Goal: Information Seeking & Learning: Learn about a topic

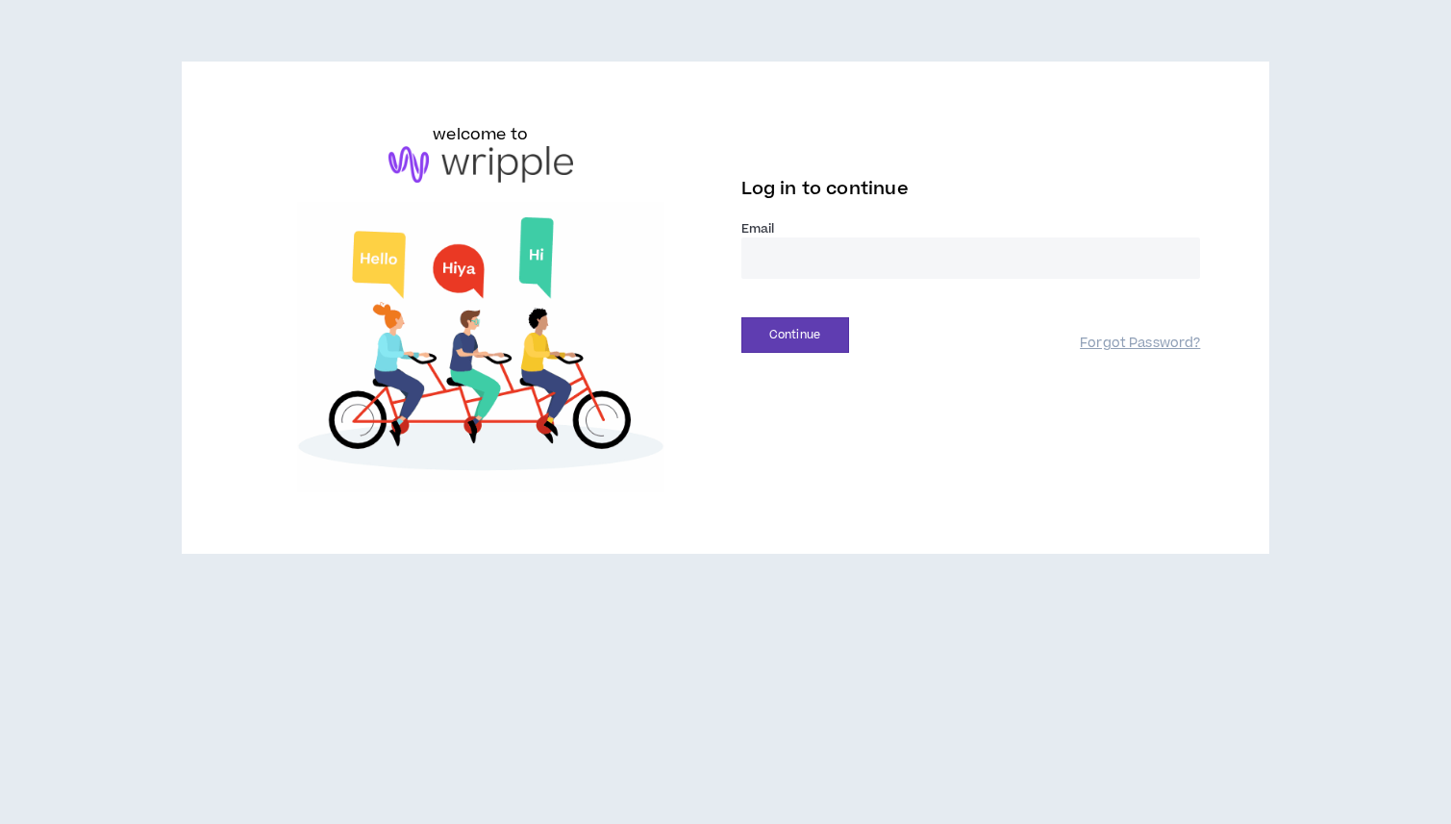
click at [844, 248] on input "email" at bounding box center [971, 257] width 460 height 41
type input "**********"
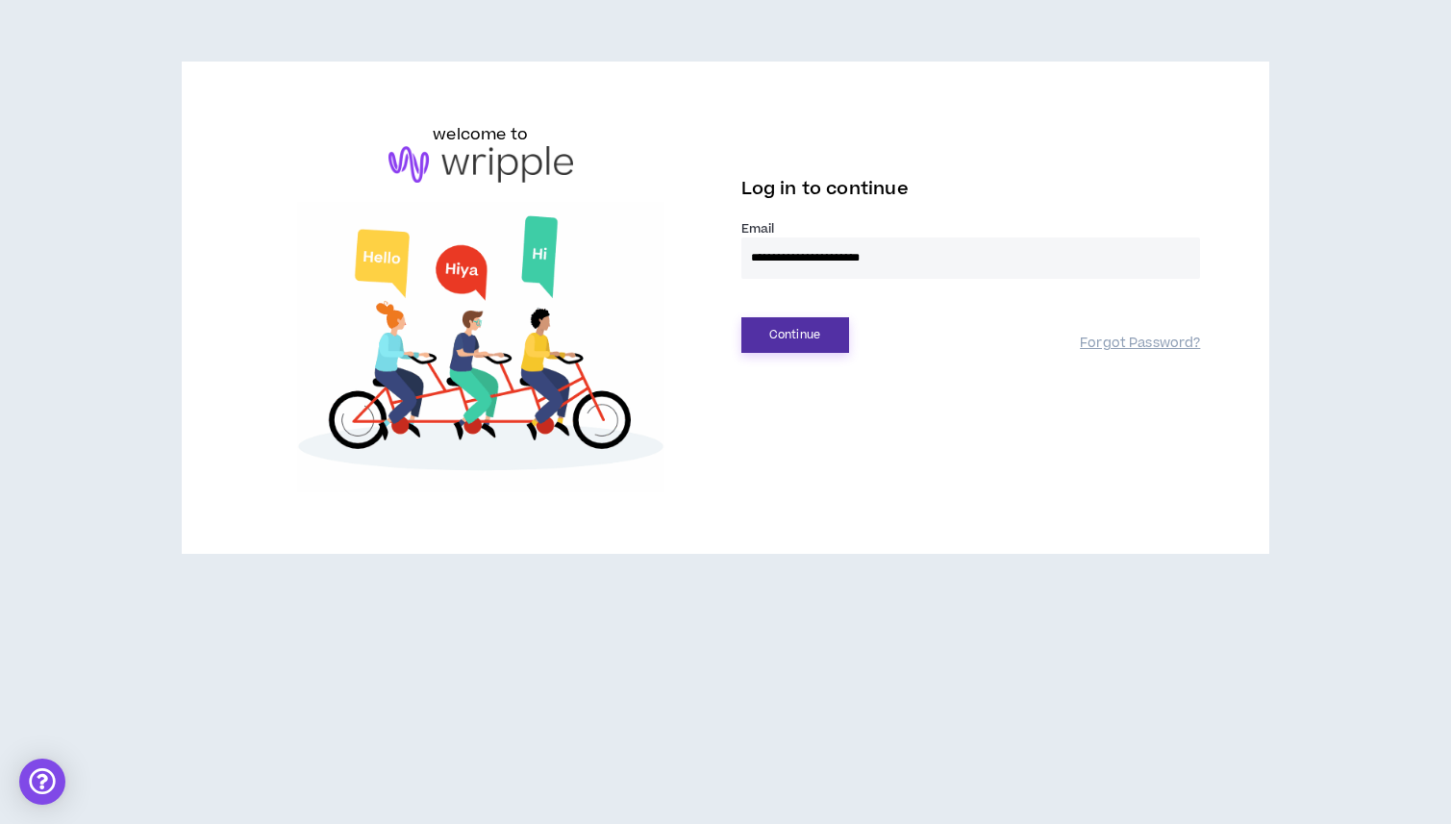
click at [812, 336] on button "Continue" at bounding box center [795, 335] width 108 height 36
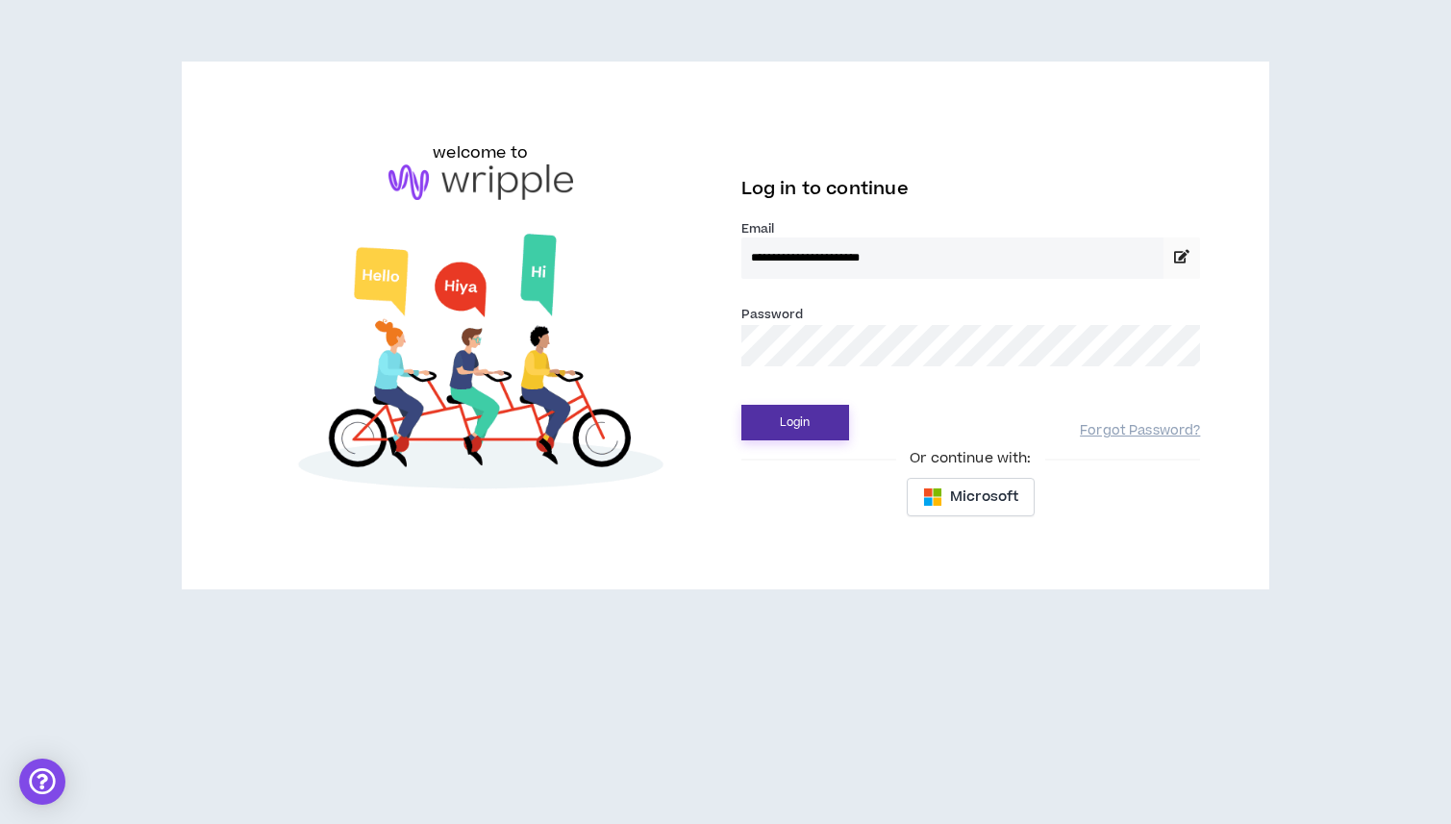
click at [777, 433] on button "Login" at bounding box center [795, 423] width 108 height 36
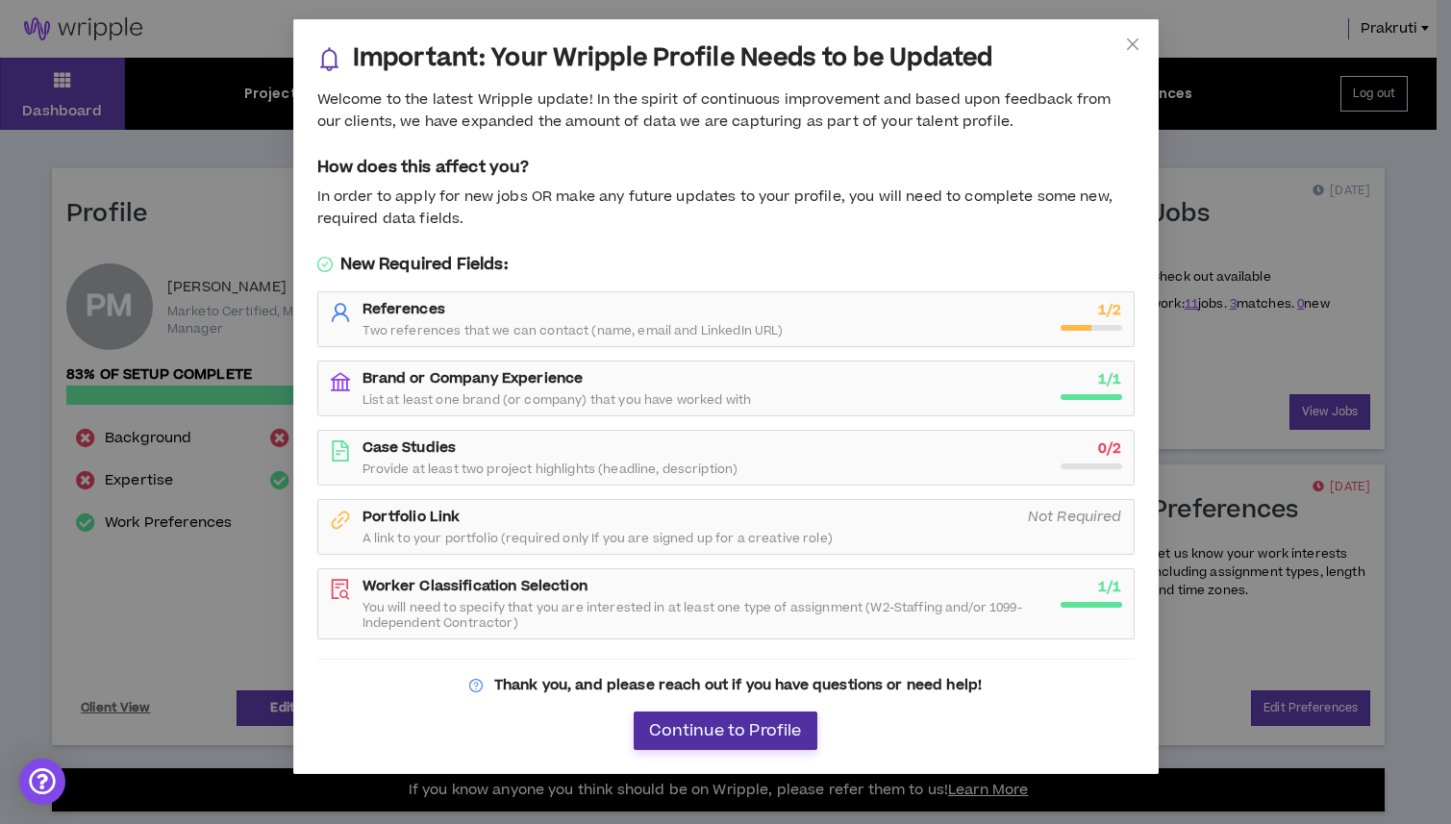
click at [746, 722] on span "Continue to Profile" at bounding box center [725, 731] width 152 height 18
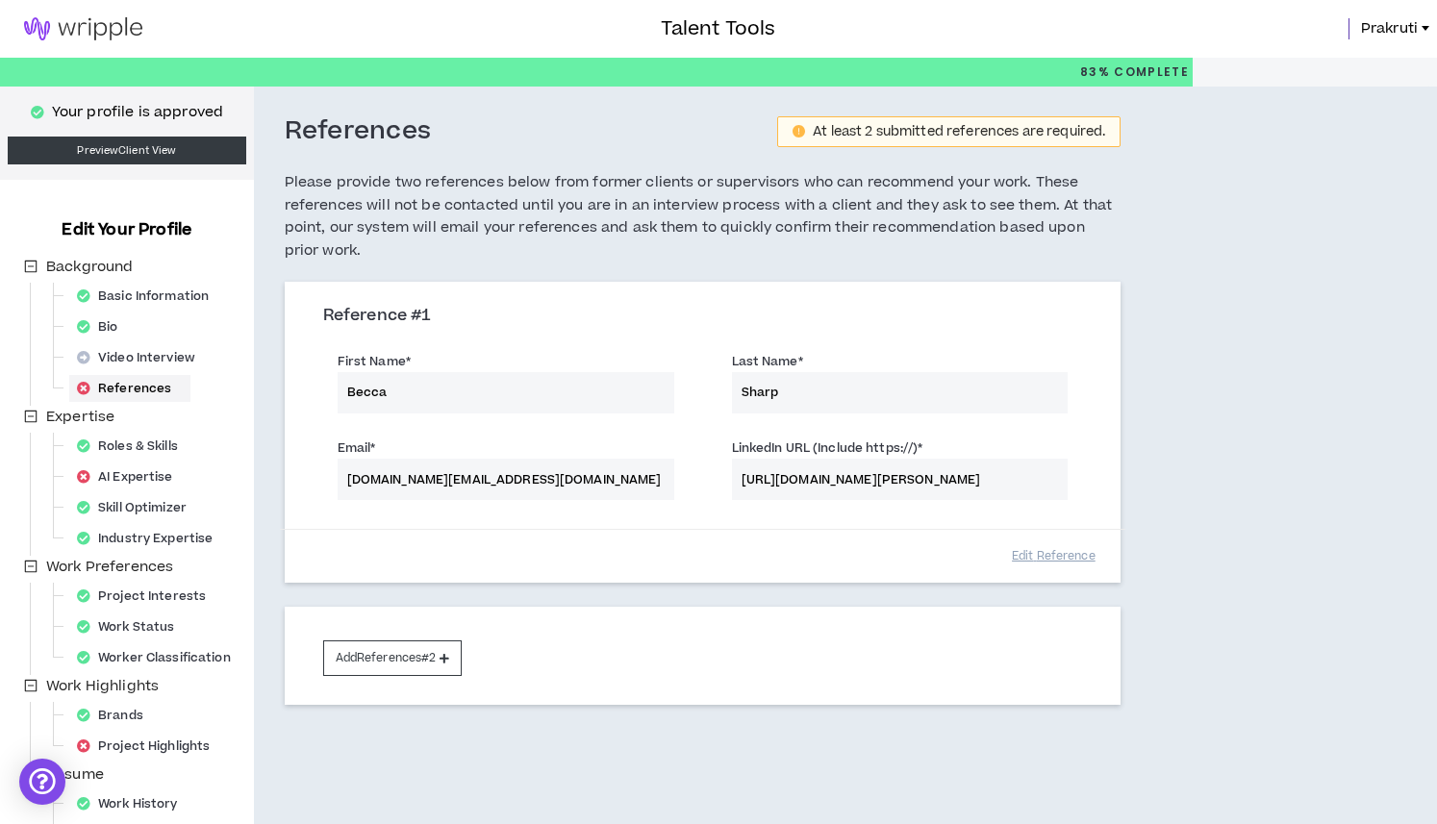
click at [45, 24] on img at bounding box center [83, 28] width 166 height 23
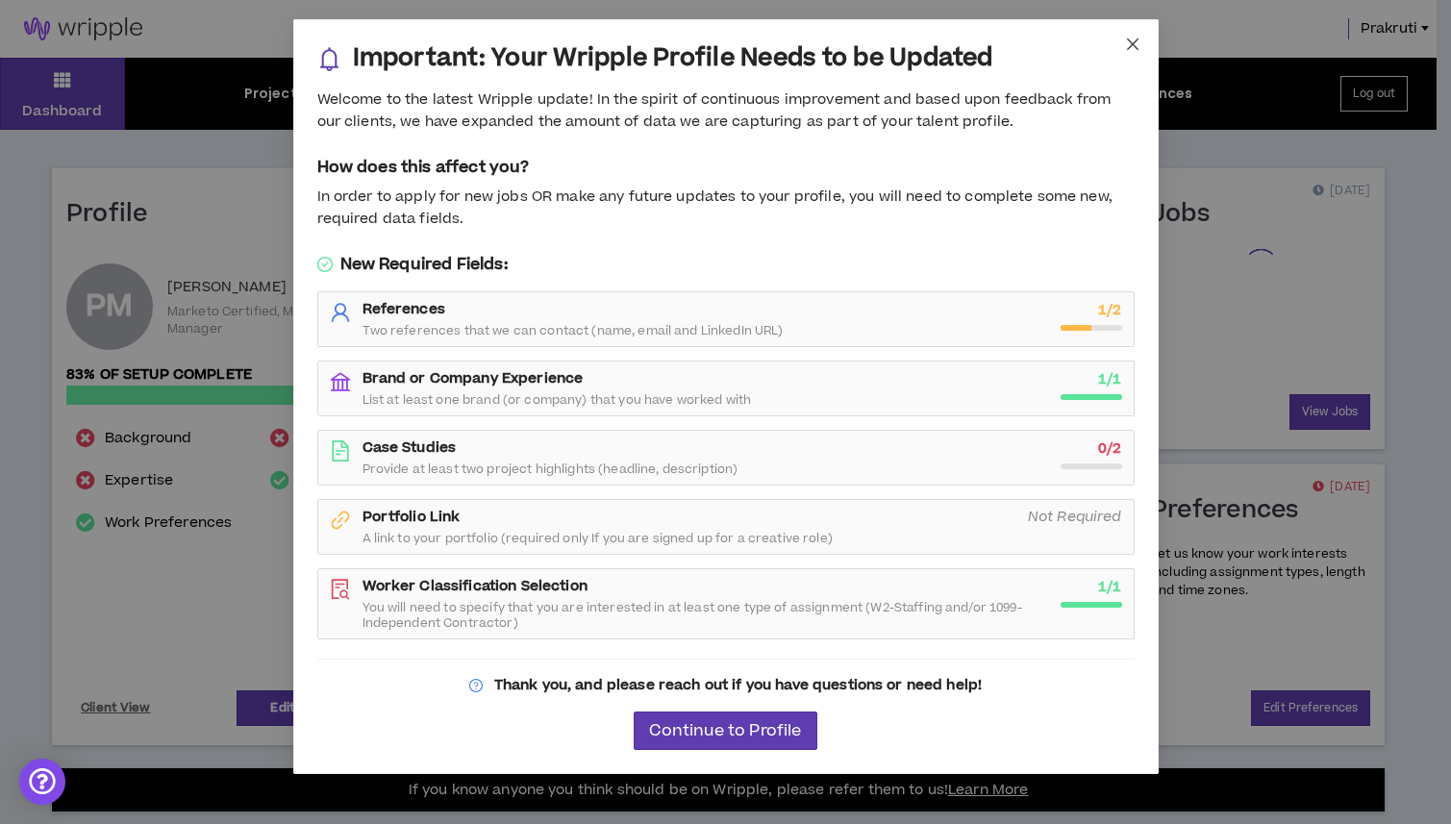
click at [1129, 45] on icon "close" at bounding box center [1132, 44] width 15 height 15
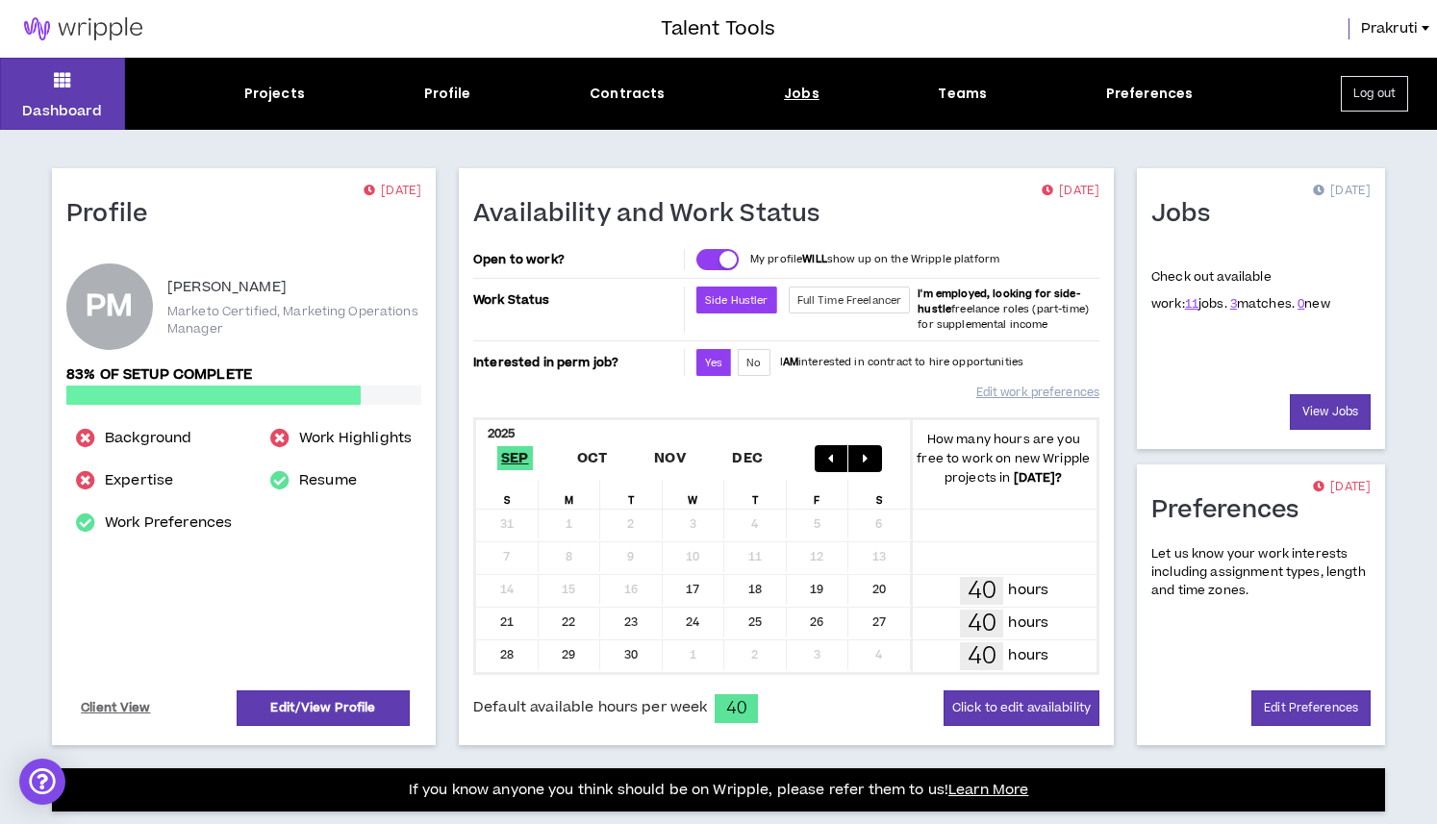
click at [797, 94] on div "Jobs" at bounding box center [802, 94] width 36 height 20
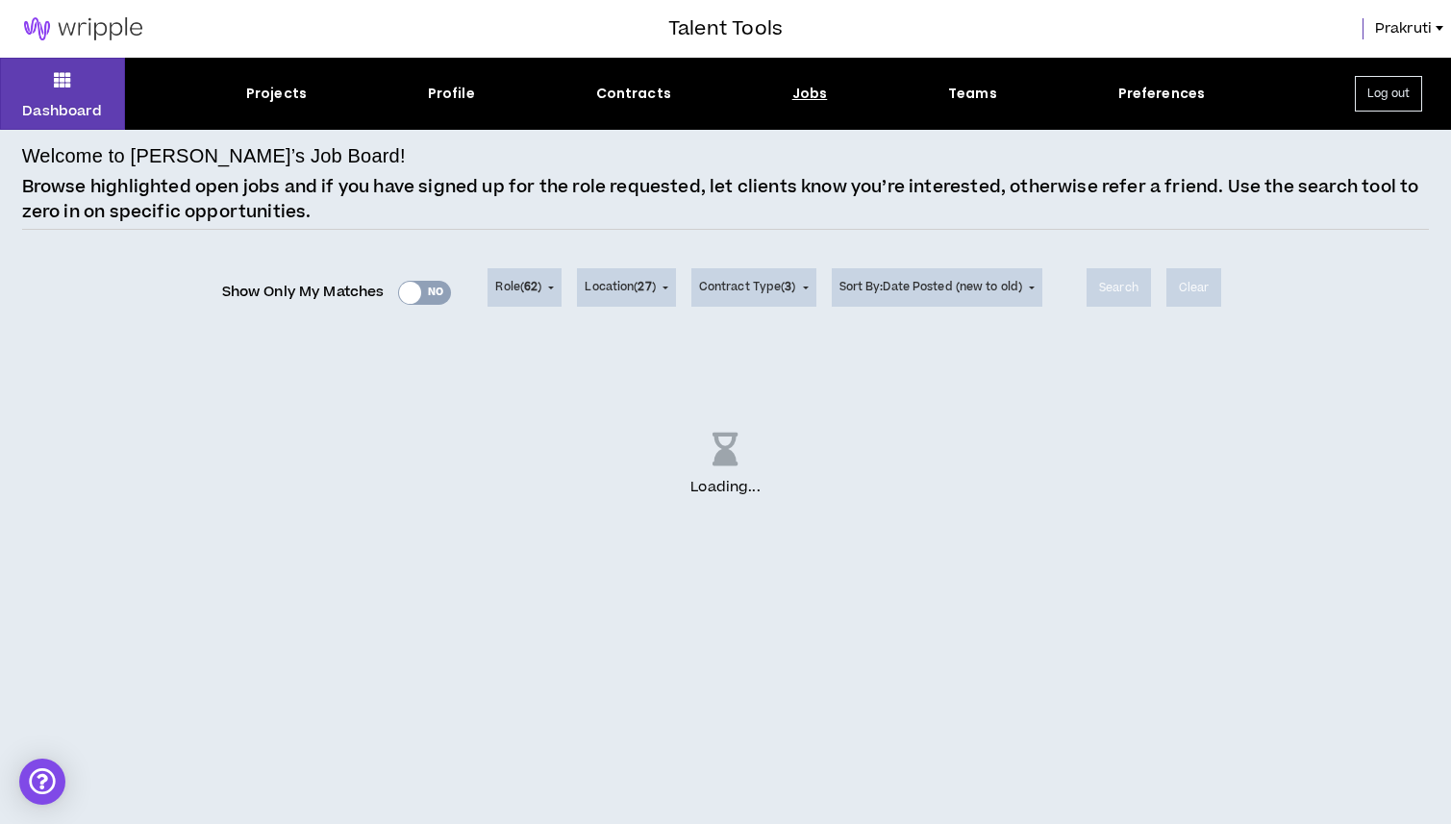
click at [403, 293] on div "Show Only My Matches Yes No" at bounding box center [337, 292] width 230 height 29
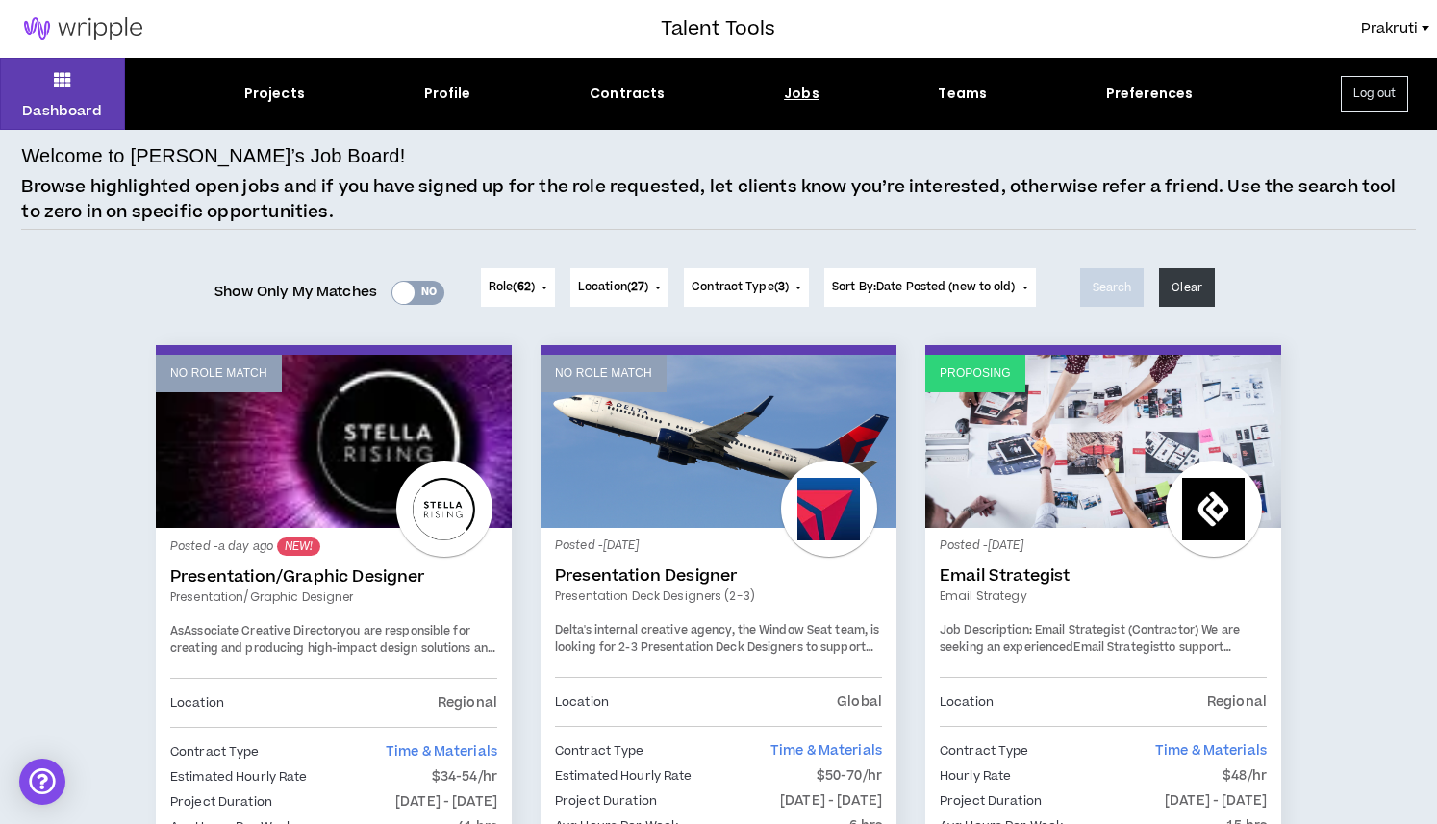
click at [392, 291] on div at bounding box center [403, 293] width 22 height 22
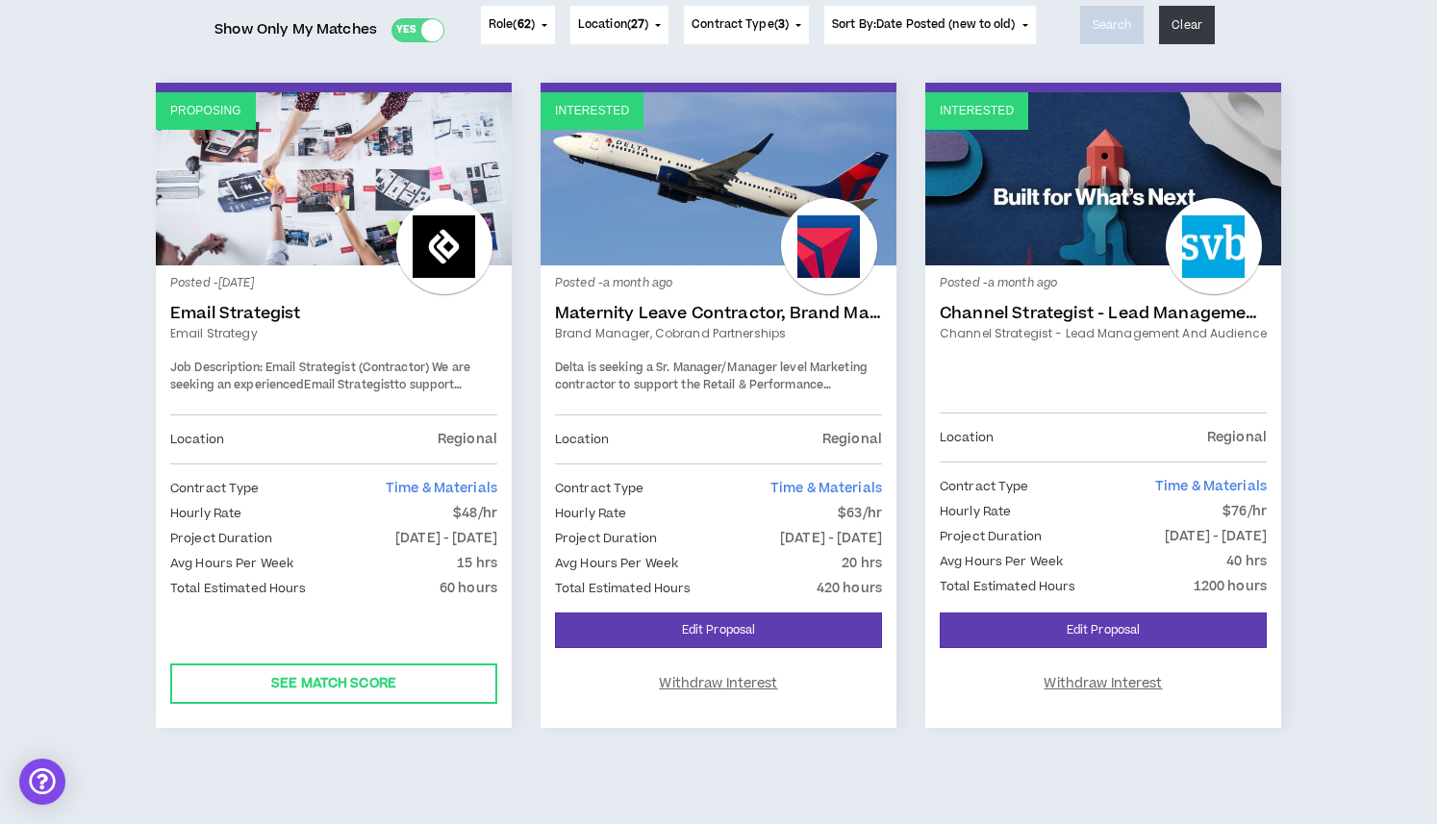
scroll to position [266, 0]
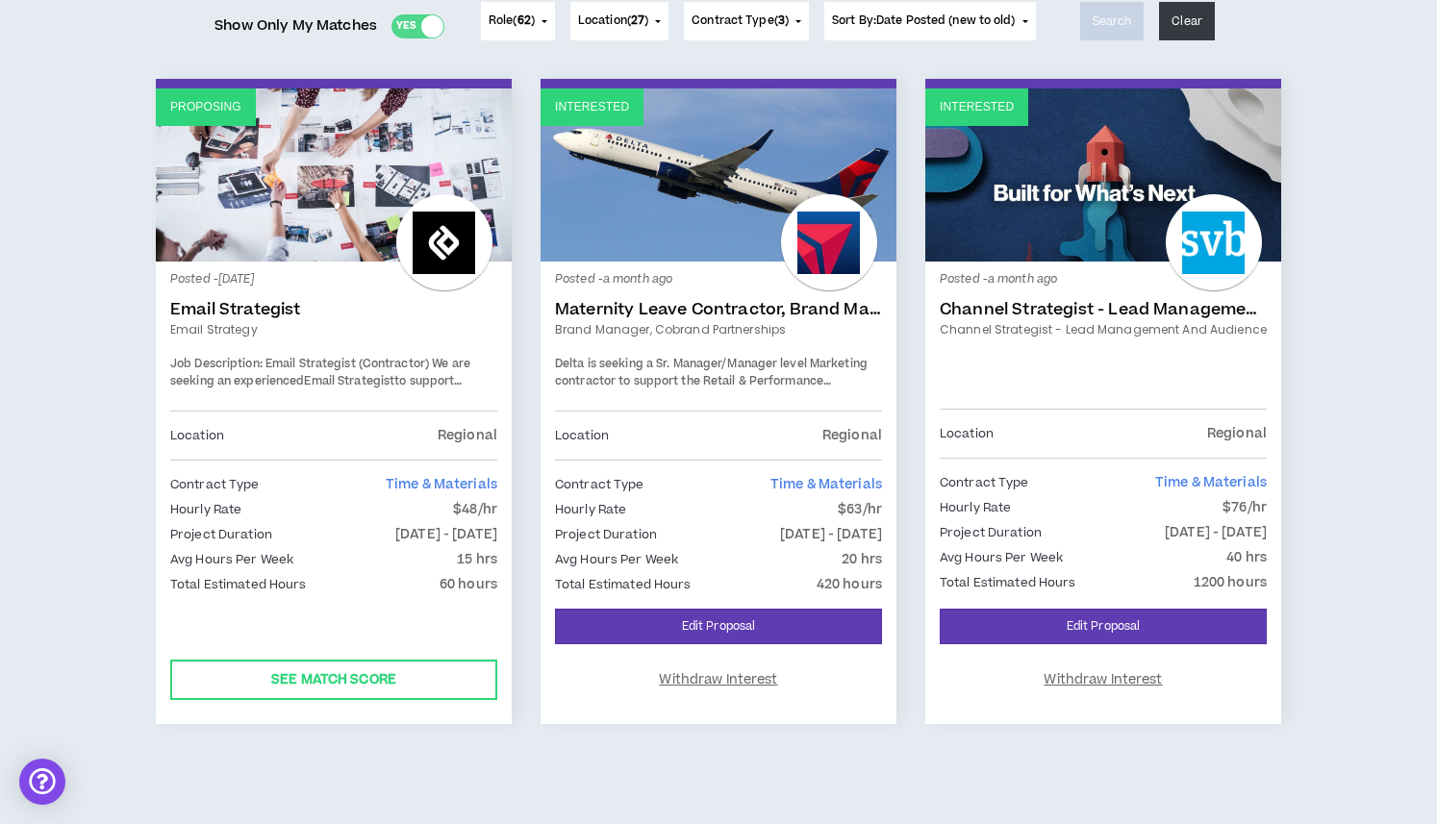
click at [231, 314] on link "Email Strategist" at bounding box center [333, 309] width 327 height 19
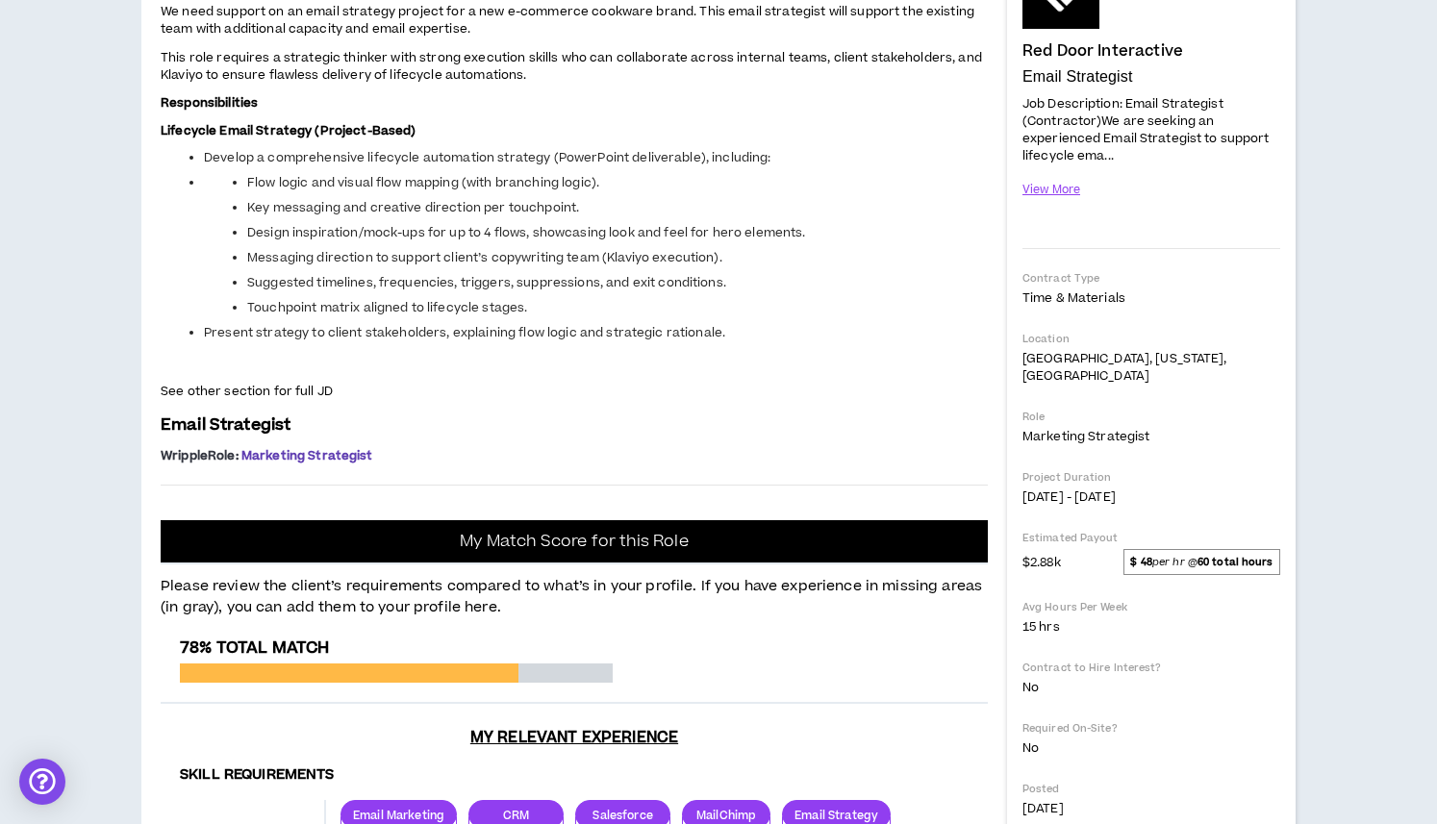
scroll to position [243, 0]
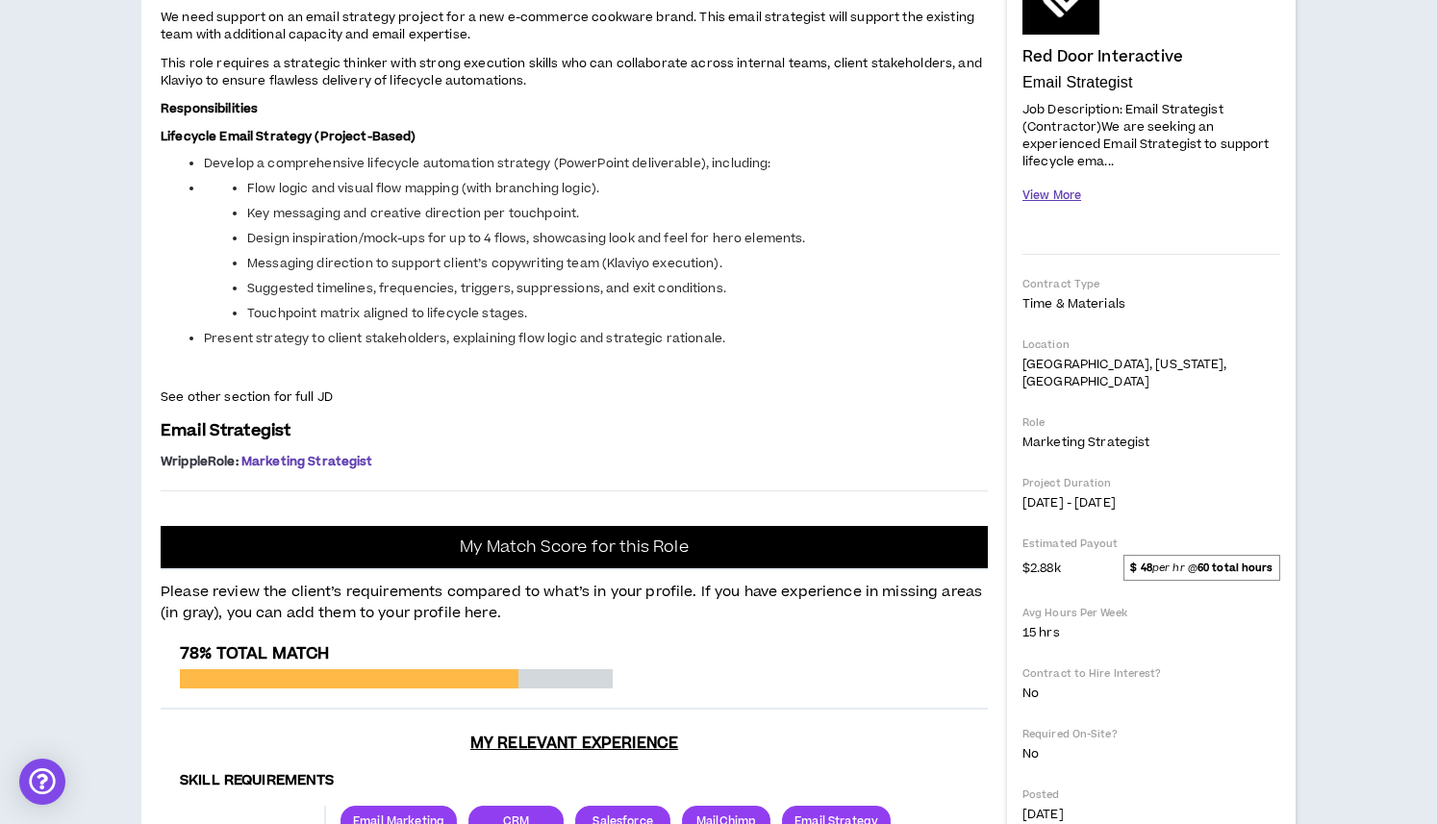
click at [1053, 191] on button "View More" at bounding box center [1051, 196] width 59 height 34
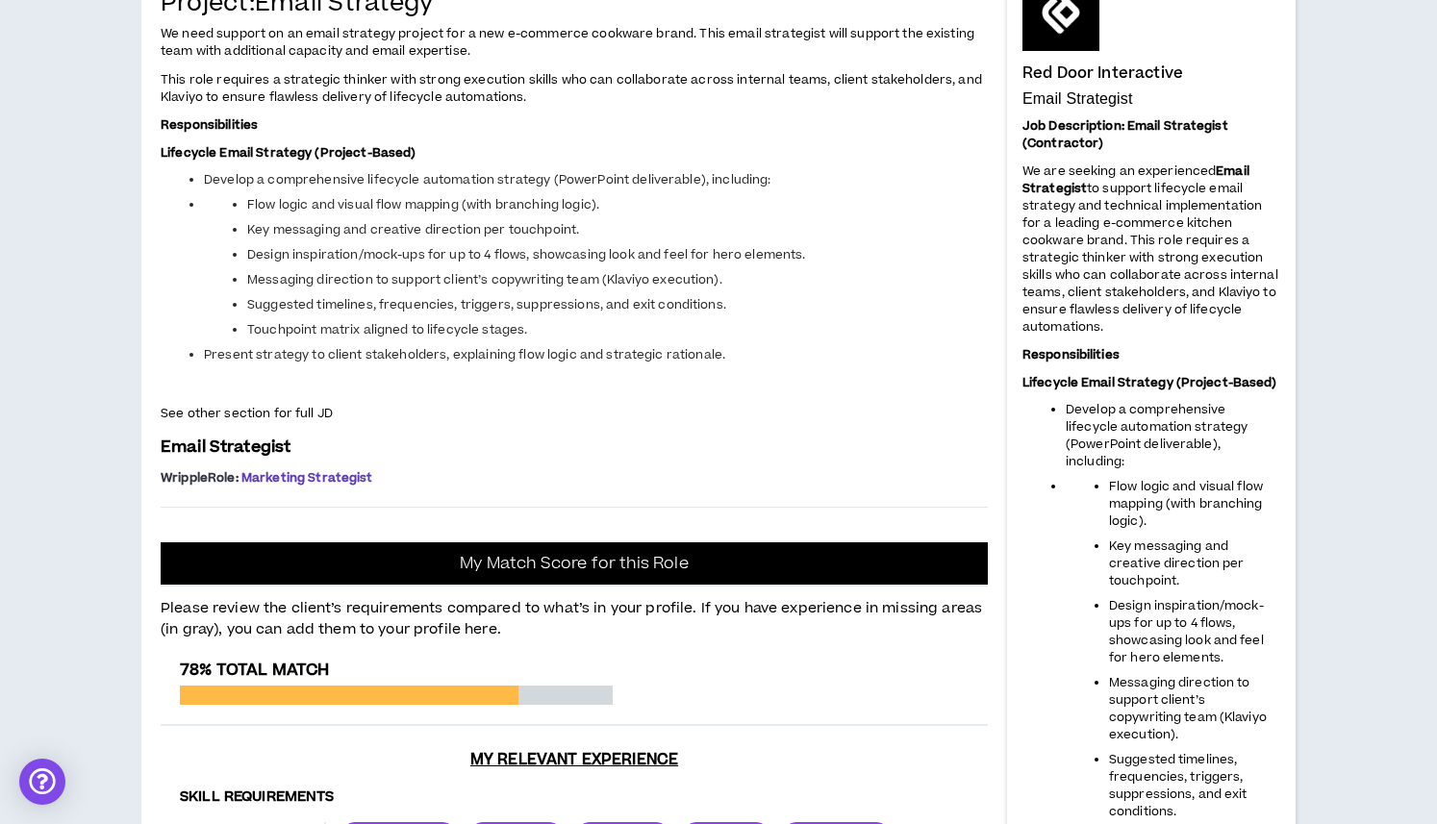
scroll to position [0, 0]
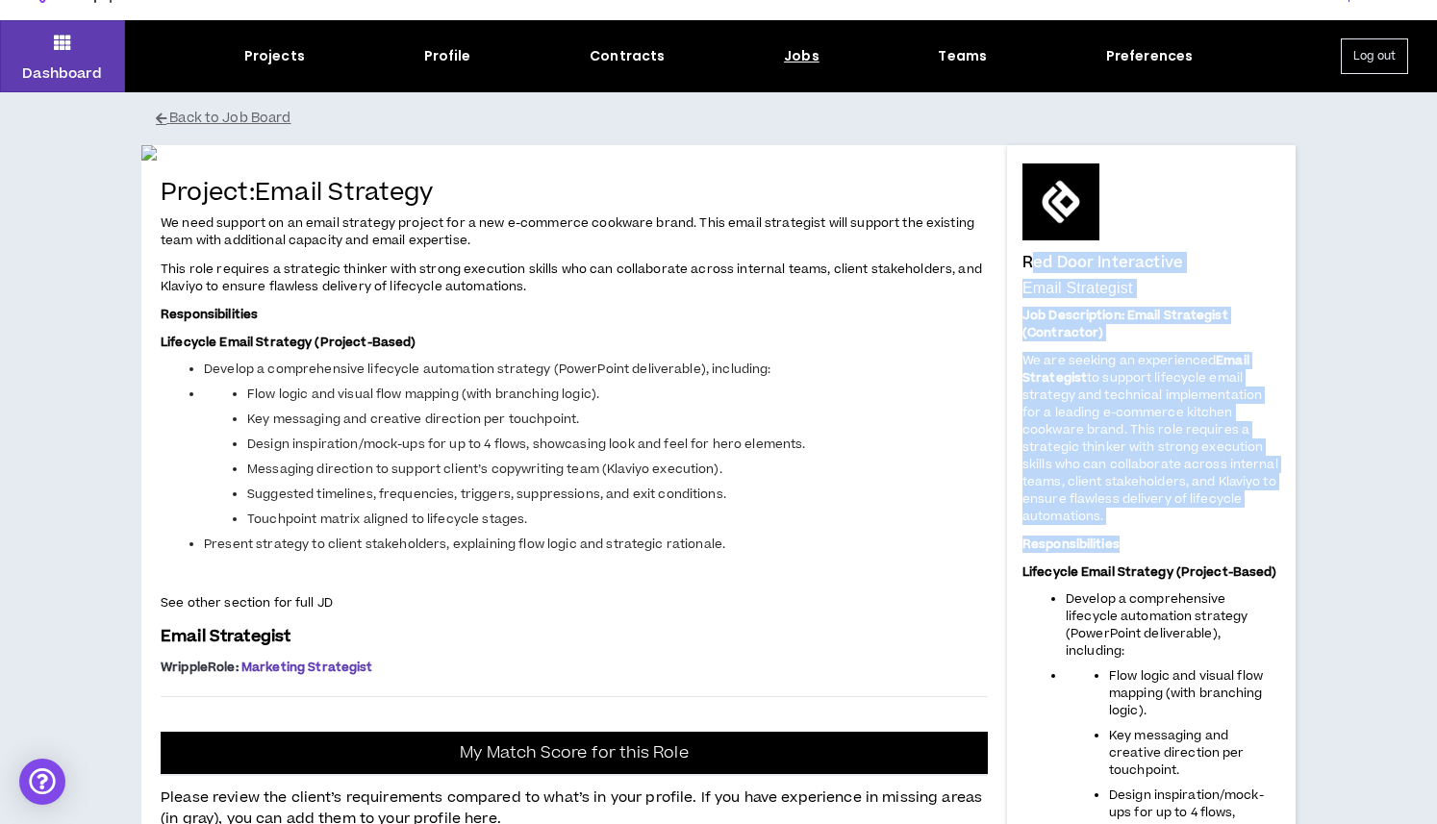
drag, startPoint x: 1027, startPoint y: 298, endPoint x: 1223, endPoint y: 537, distance: 309.5
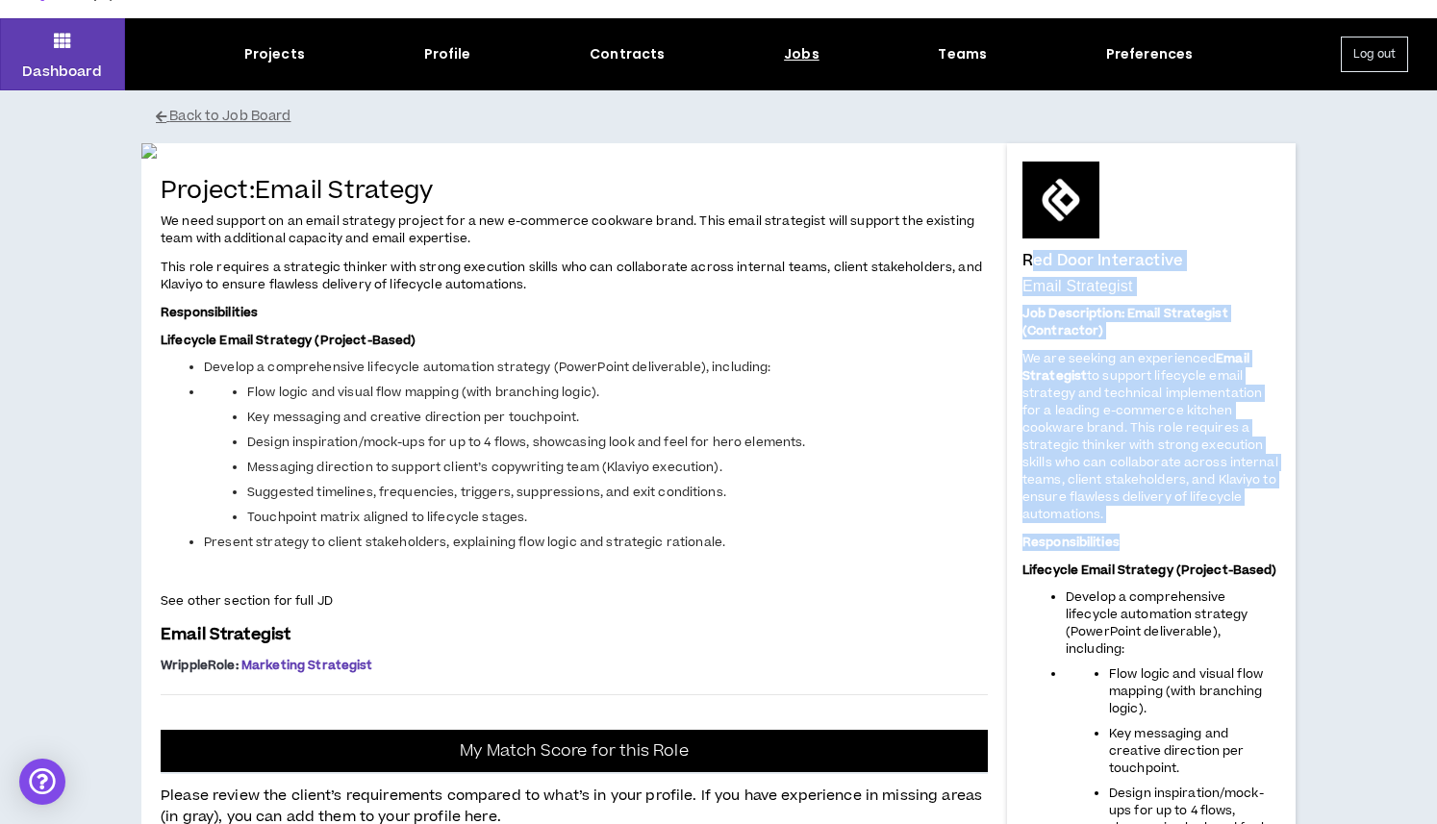
click at [1213, 514] on p "We are seeking an experienced Email Strategist to support lifecycle email strat…" at bounding box center [1151, 436] width 258 height 176
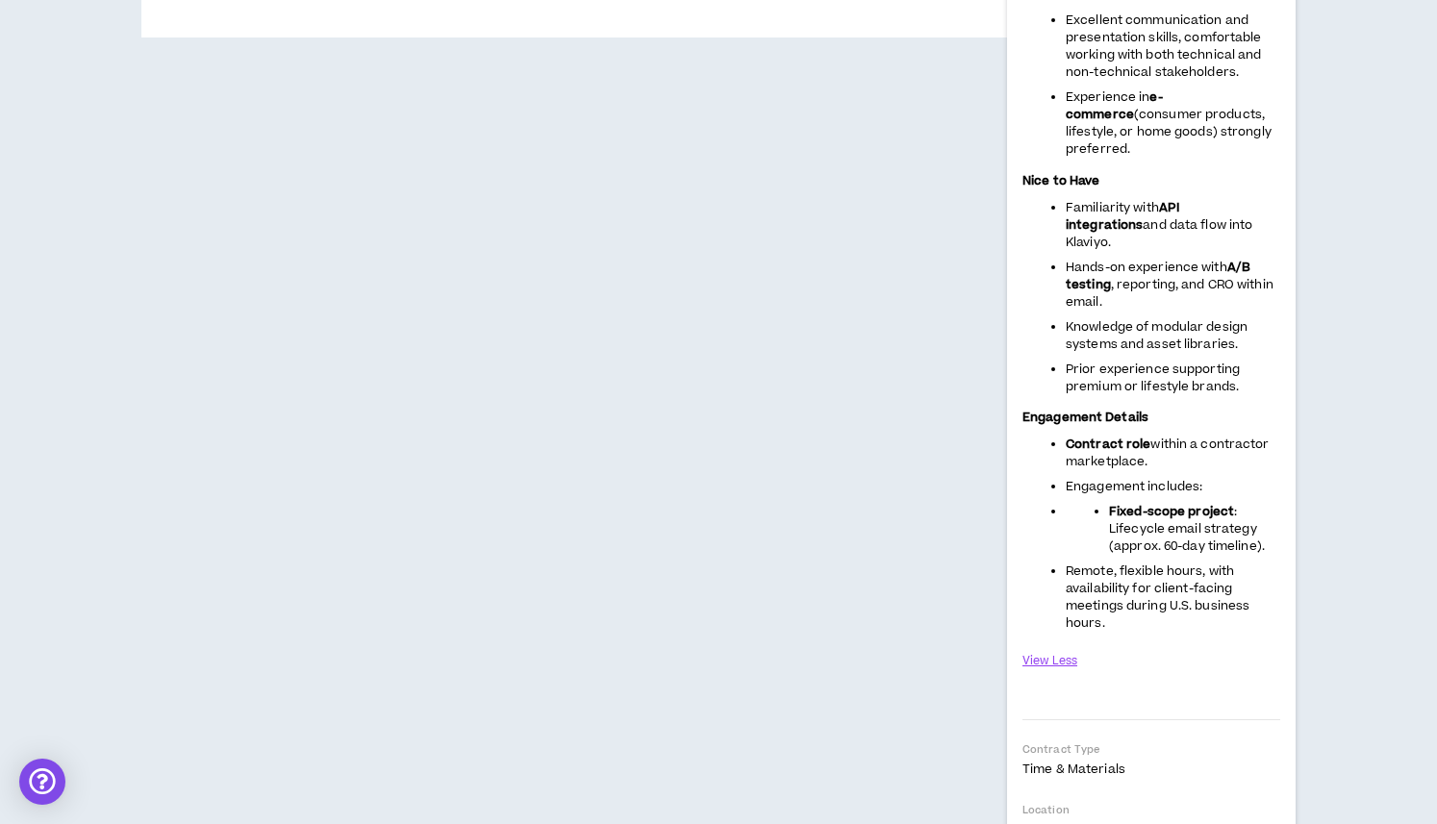
scroll to position [1687, 0]
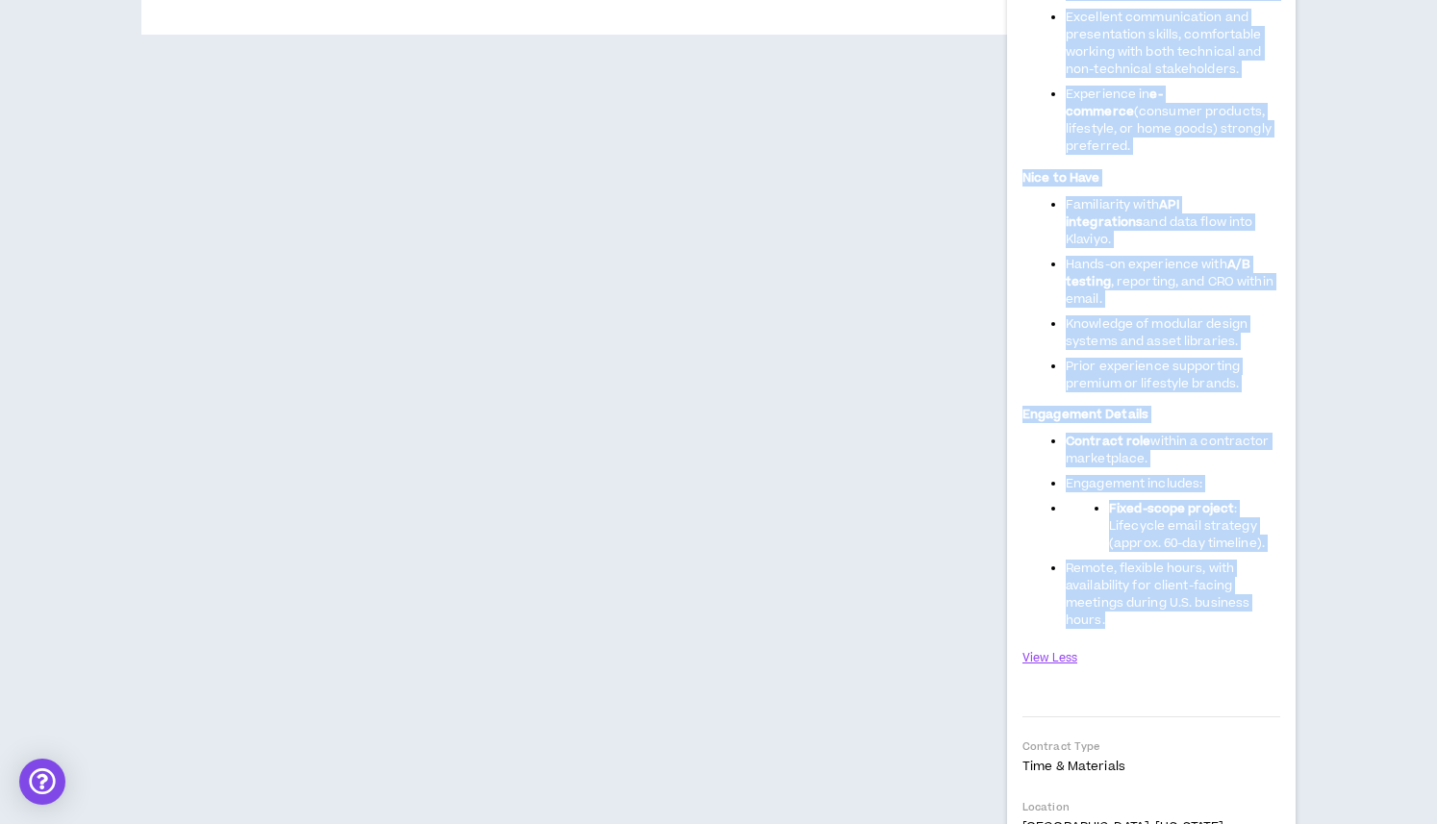
drag, startPoint x: 1026, startPoint y: 263, endPoint x: 1106, endPoint y: 574, distance: 320.7
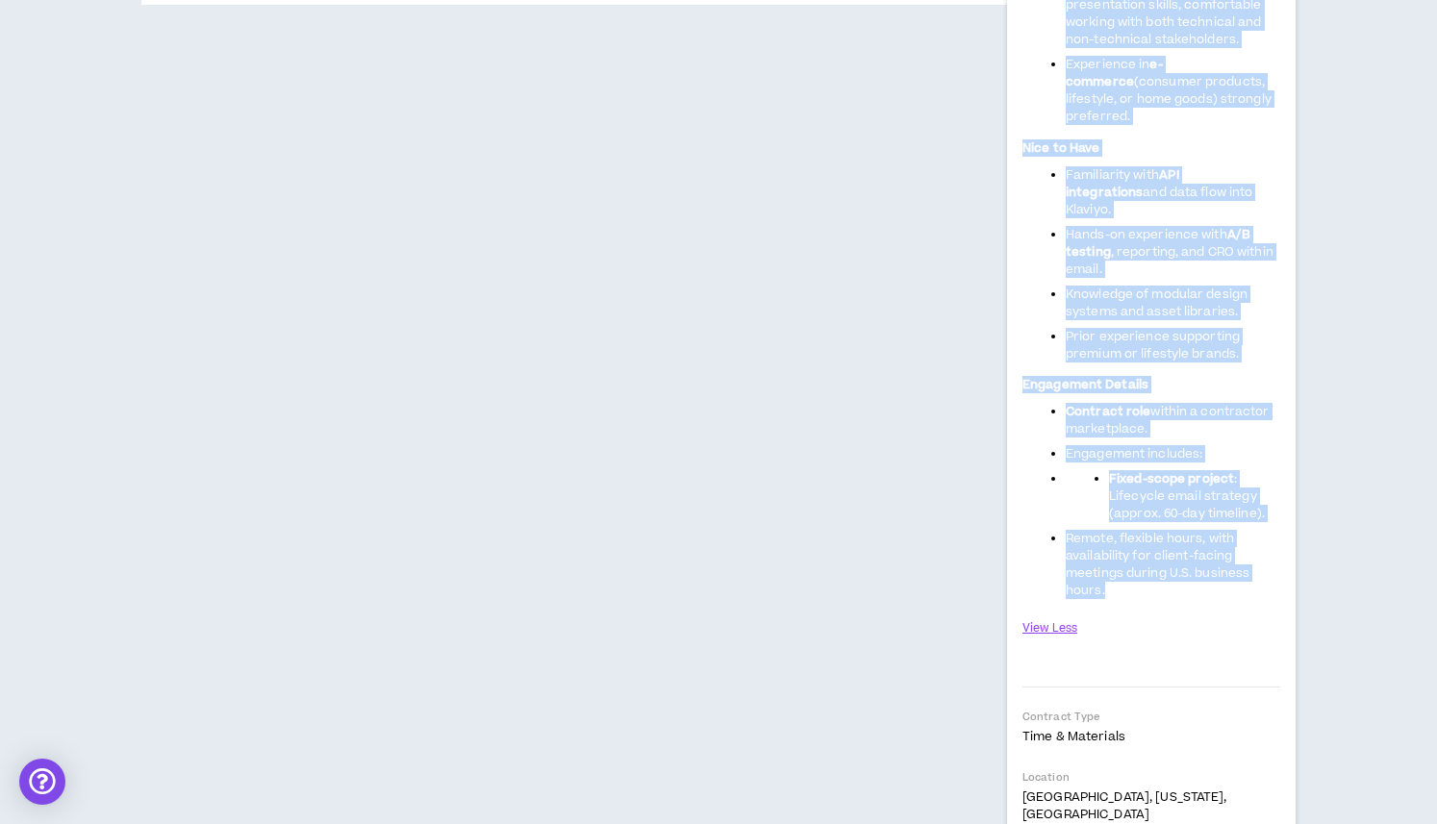
scroll to position [1719, 0]
copy div "Lor Ipsu Dolorsitame Conse Adipiscing Eli Seddoeiusmo: Tempo Incididunt (Utlabo…"
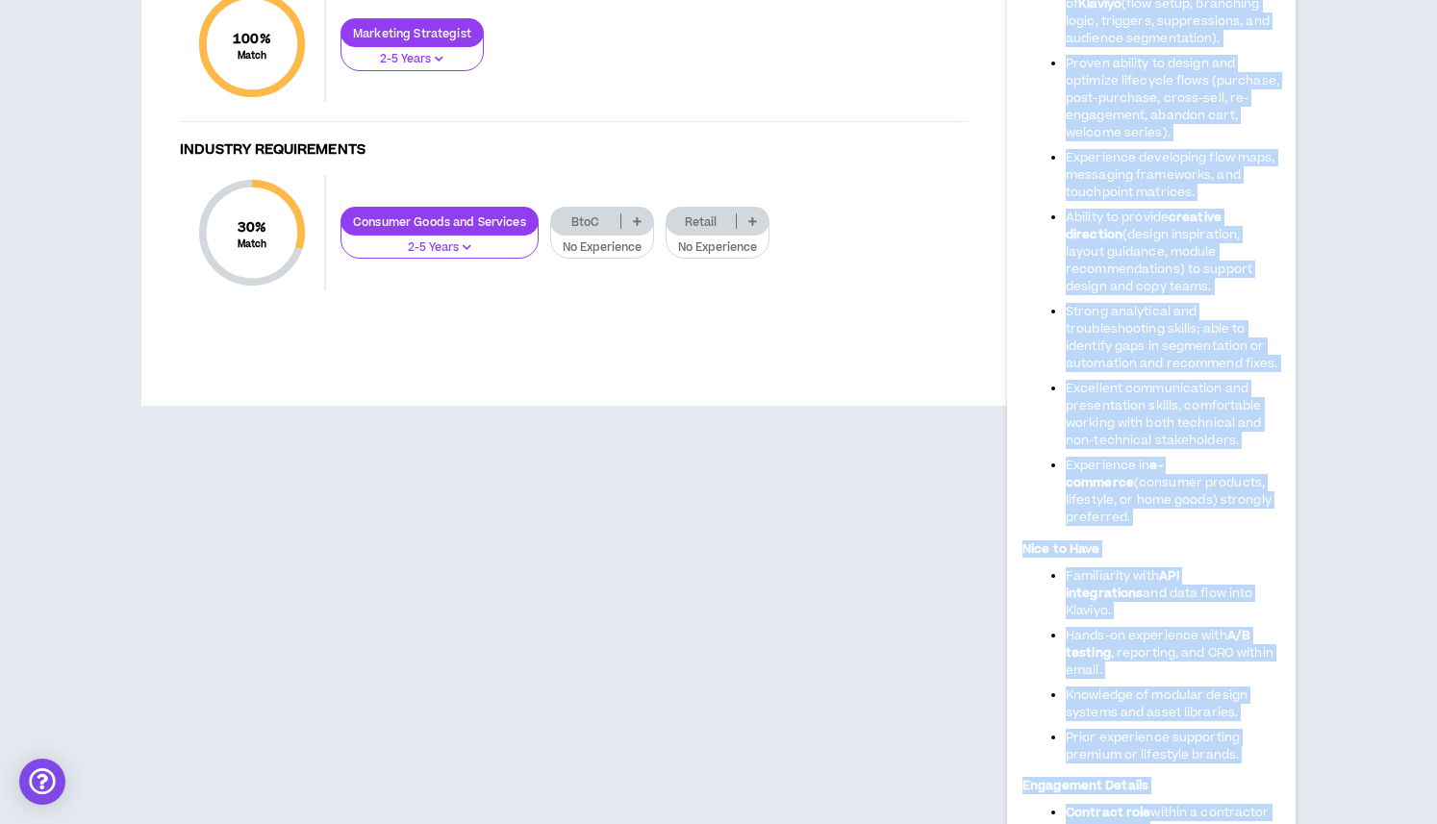
scroll to position [1124, 0]
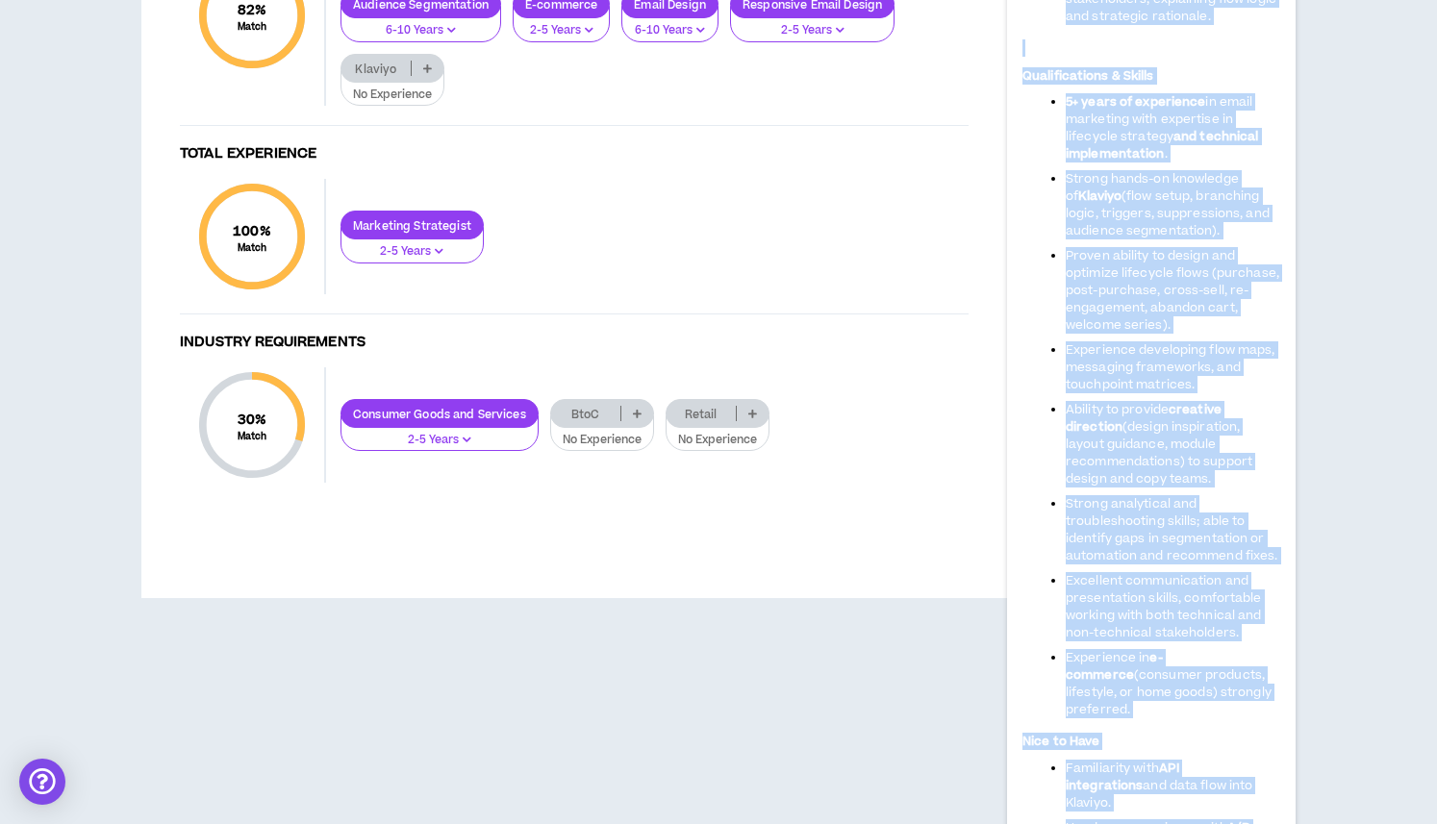
click at [1153, 464] on span "(design inspiration, layout guidance, module recommendations) to support design…" at bounding box center [1158, 452] width 187 height 69
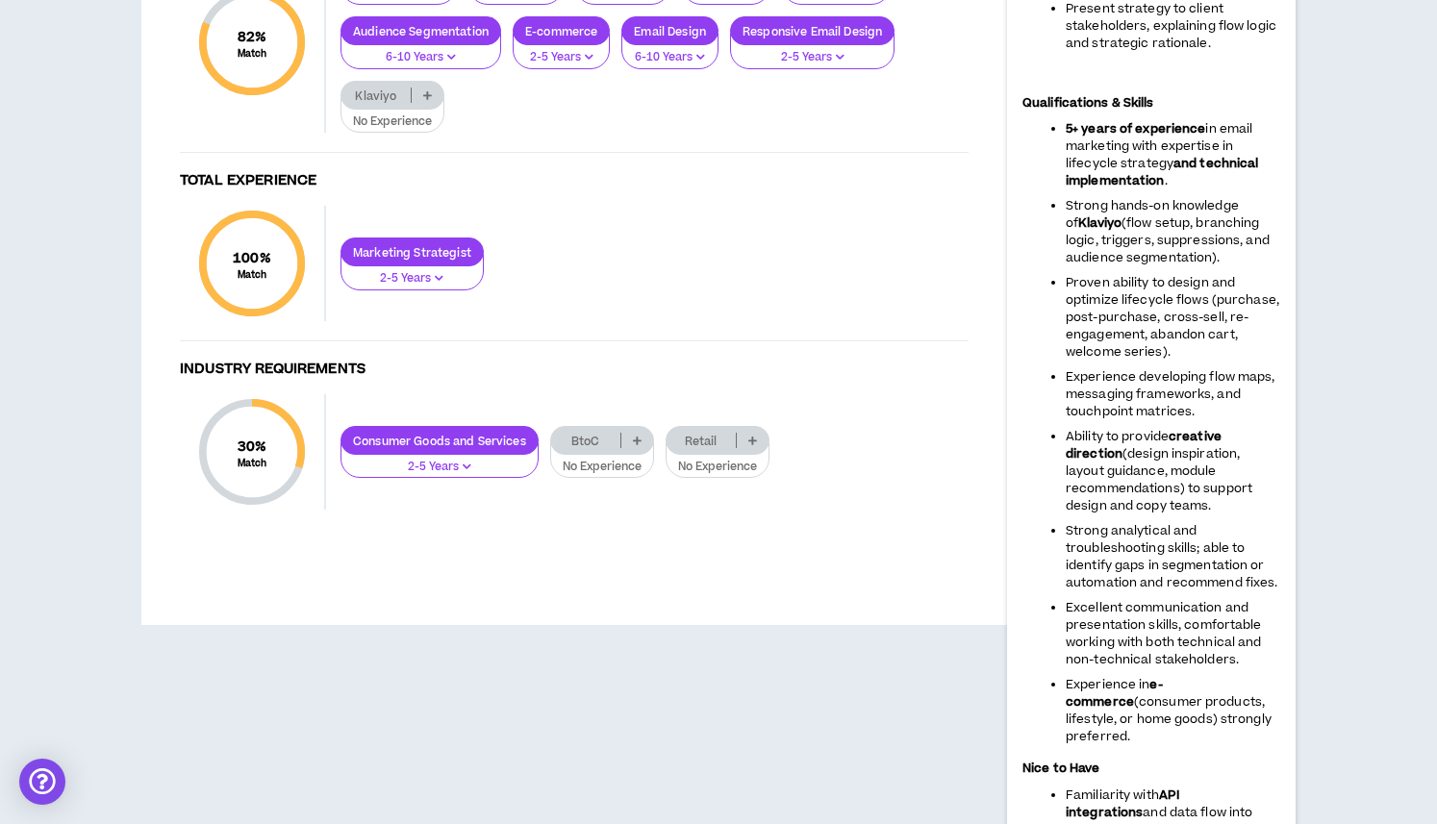
scroll to position [1093, 0]
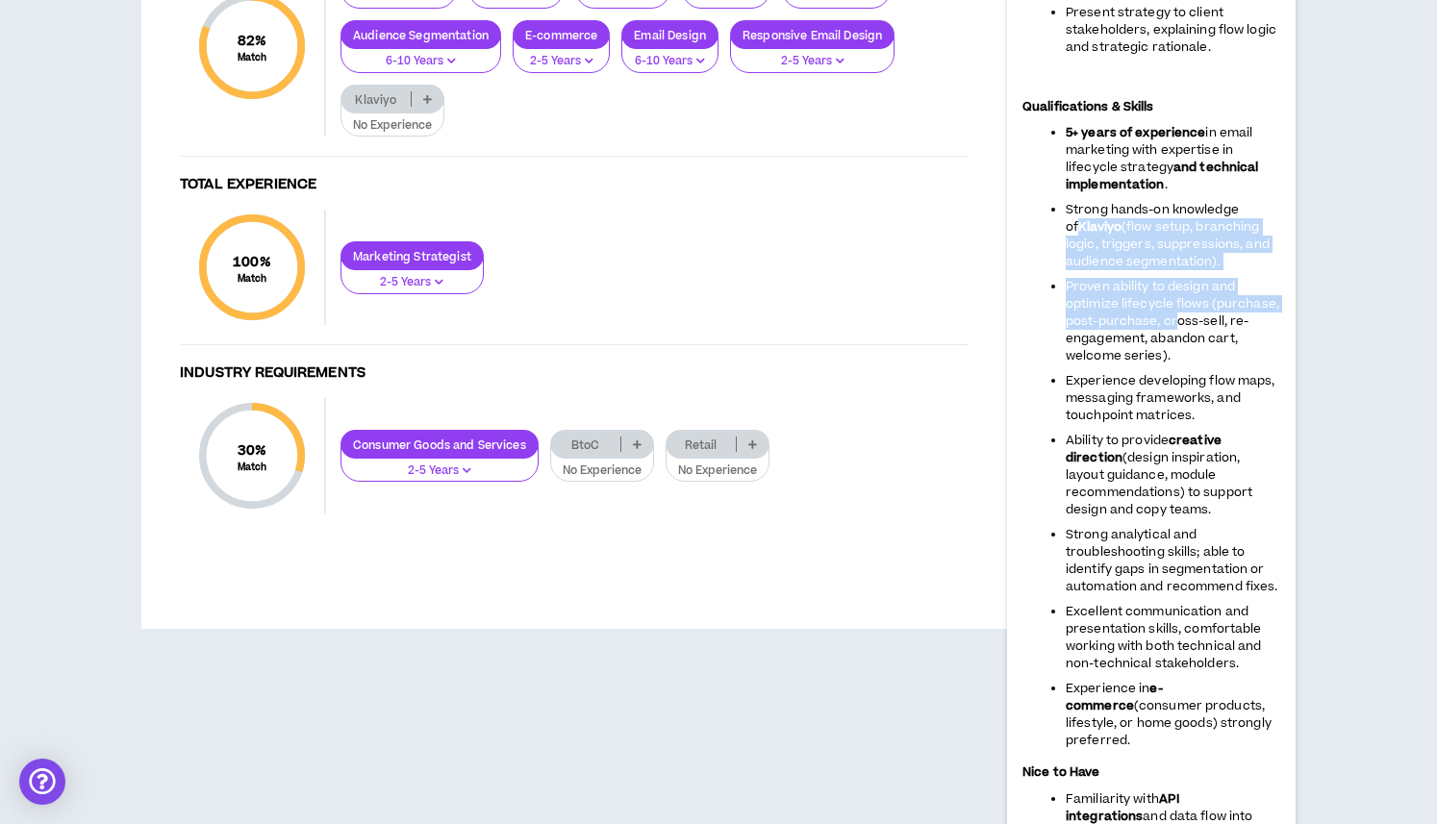
drag, startPoint x: 1066, startPoint y: 204, endPoint x: 1172, endPoint y: 298, distance: 141.7
click at [1172, 298] on ul "5+ years of experience in email marketing with expertise in lifecycle strategy …" at bounding box center [1151, 436] width 258 height 625
click at [1172, 298] on span "Proven ability to design and optimize lifecycle flows (purchase, post-purchase,…" at bounding box center [1171, 321] width 213 height 87
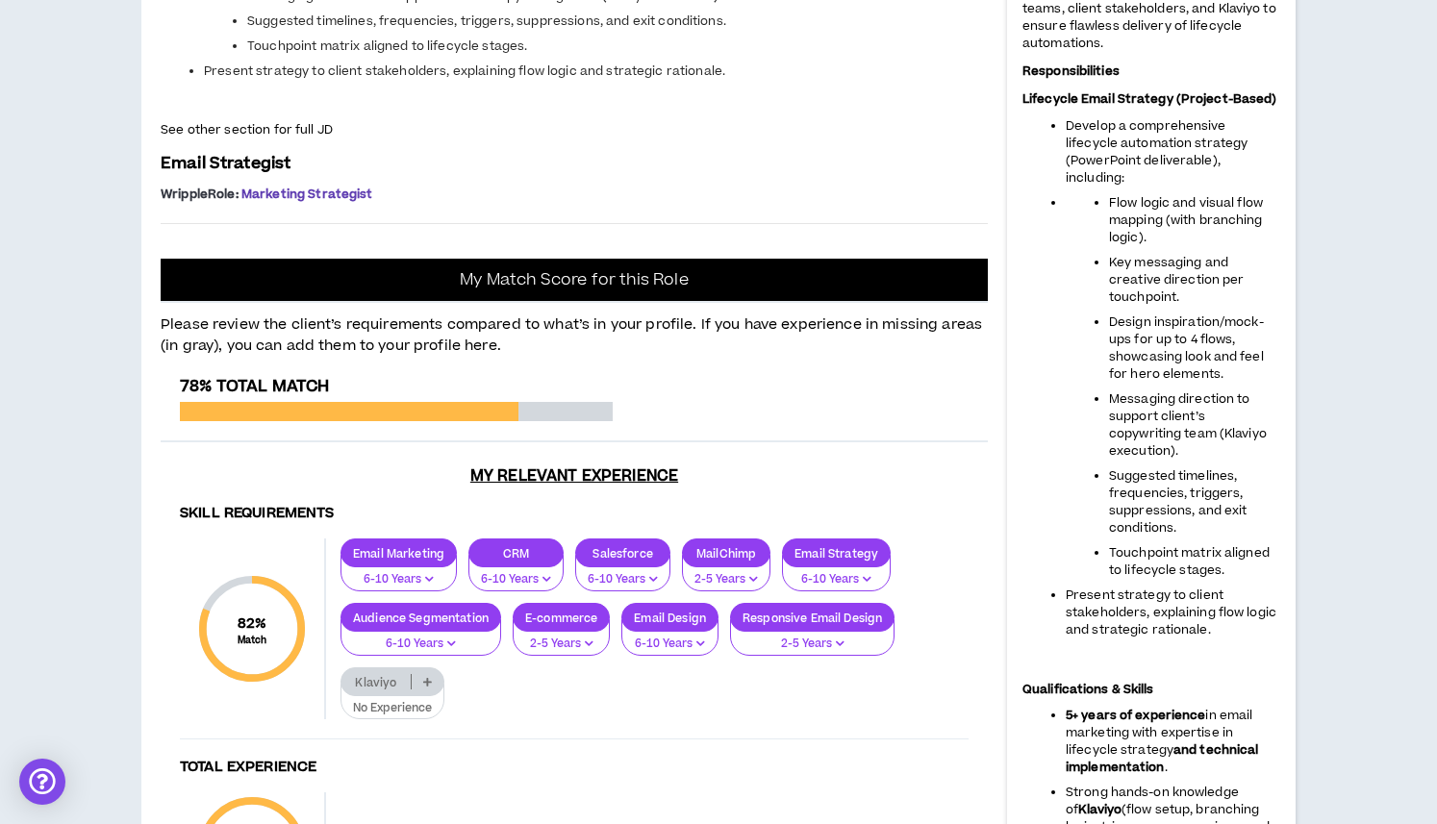
scroll to position [0, 0]
